Goal: Information Seeking & Learning: Learn about a topic

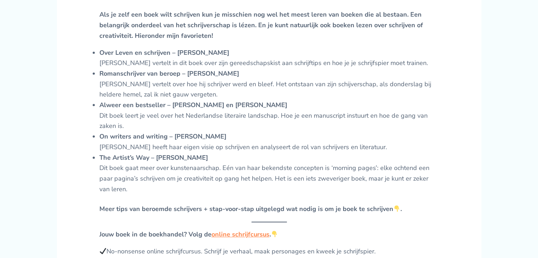
scroll to position [495, 0]
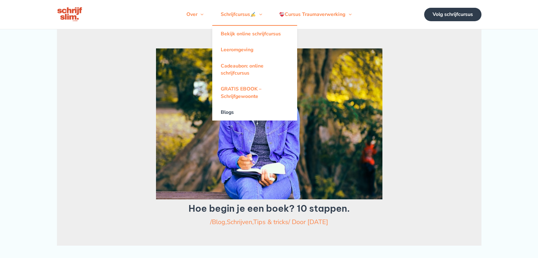
click at [229, 117] on link "Blogs" at bounding box center [254, 113] width 85 height 16
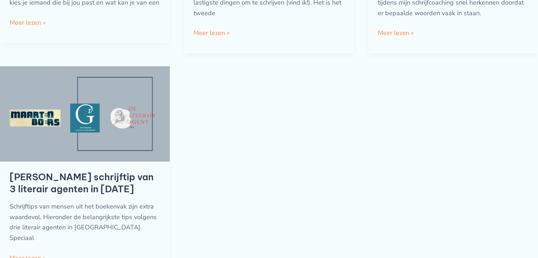
scroll to position [743, 0]
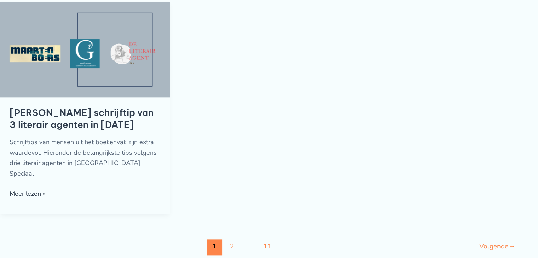
click at [33, 191] on link "[PERSON_NAME] schrijftip van 3 literair agenten in [DATE] Meer lezen »" at bounding box center [28, 194] width 36 height 11
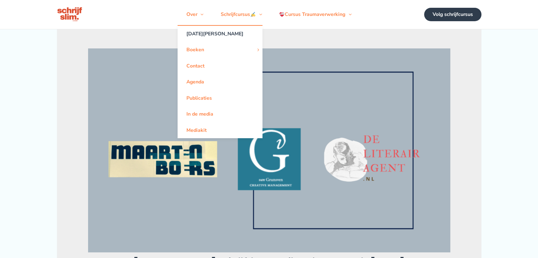
click at [199, 36] on link "[DATE][PERSON_NAME]" at bounding box center [219, 34] width 85 height 16
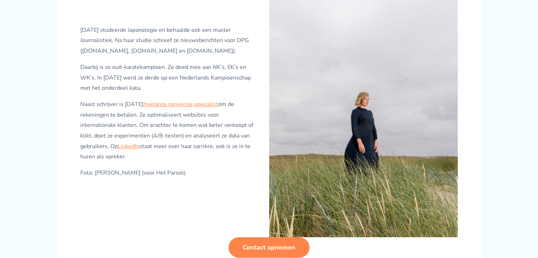
scroll to position [318, 0]
